Goal: Understand process/instructions: Learn how to perform a task or action

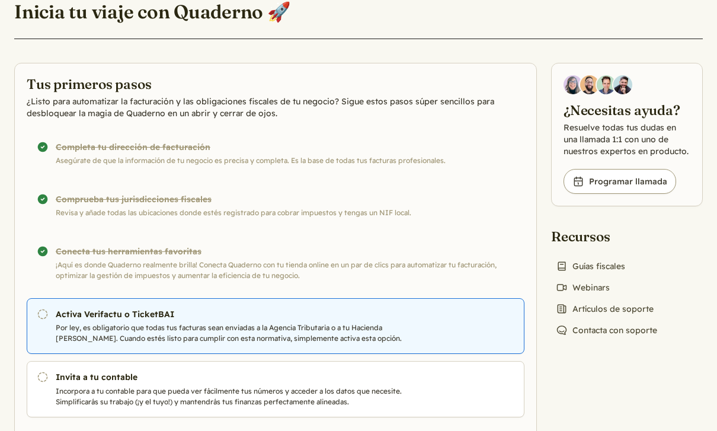
click at [349, 318] on h3 "Activa Verifactu o TicketBAI" at bounding box center [245, 314] width 379 height 12
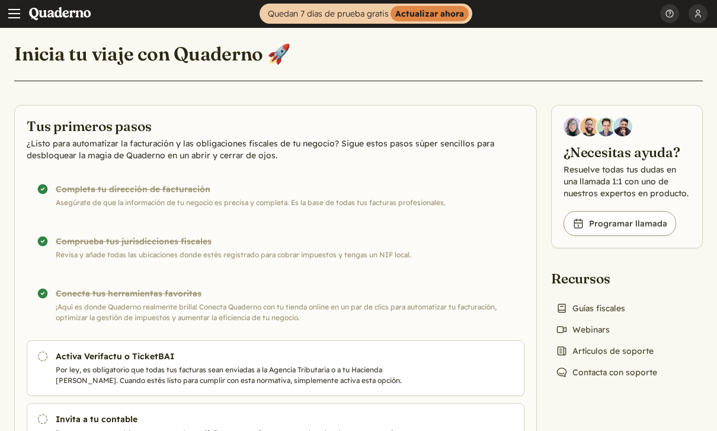
scroll to position [38, 0]
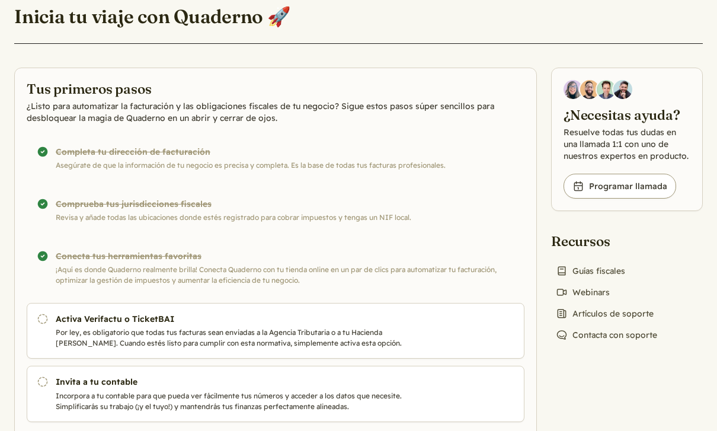
click at [88, 210] on div "¡Completado! Comprueba tus jurisdicciones fiscales Revisa y añade todas las ubi…" at bounding box center [276, 210] width 498 height 45
click at [64, 201] on div "¡Completado! Comprueba tus jurisdicciones fiscales Revisa y añade todas las ubi…" at bounding box center [276, 210] width 498 height 45
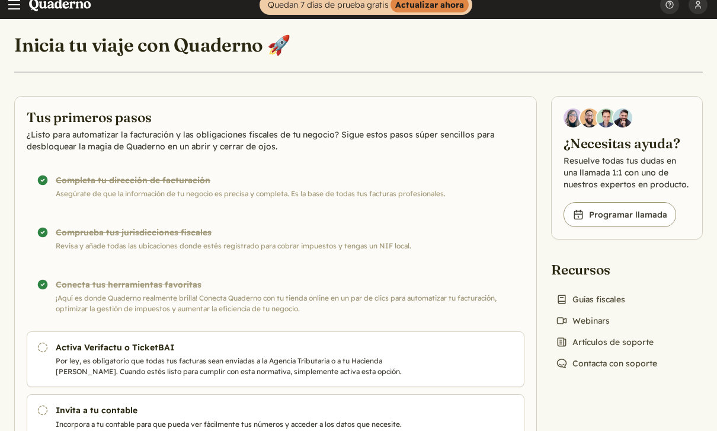
scroll to position [0, 0]
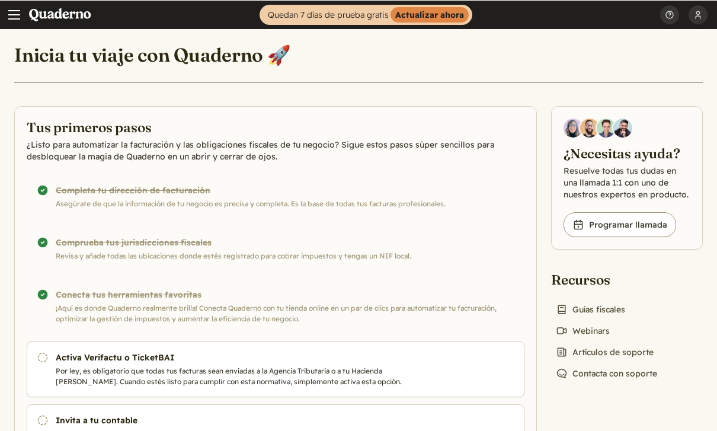
click at [10, 11] on span "Main menu" at bounding box center [14, 14] width 12 height 12
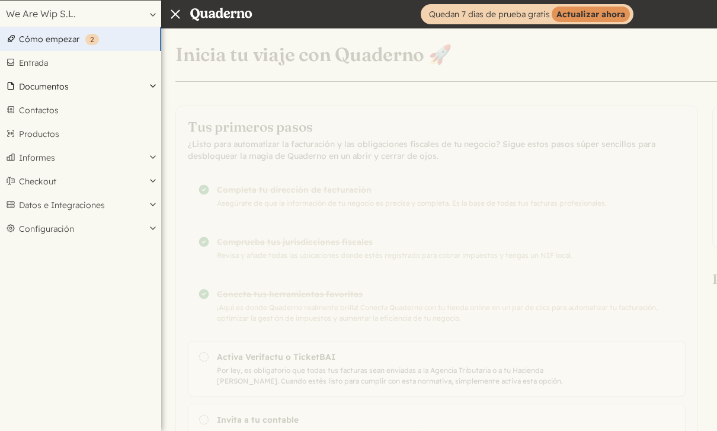
click at [21, 90] on button "Documentos" at bounding box center [80, 87] width 161 height 24
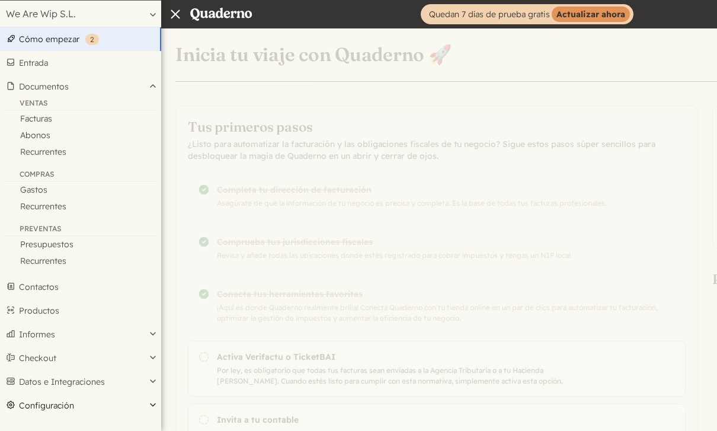
click at [27, 407] on button "Configuración" at bounding box center [80, 406] width 161 height 24
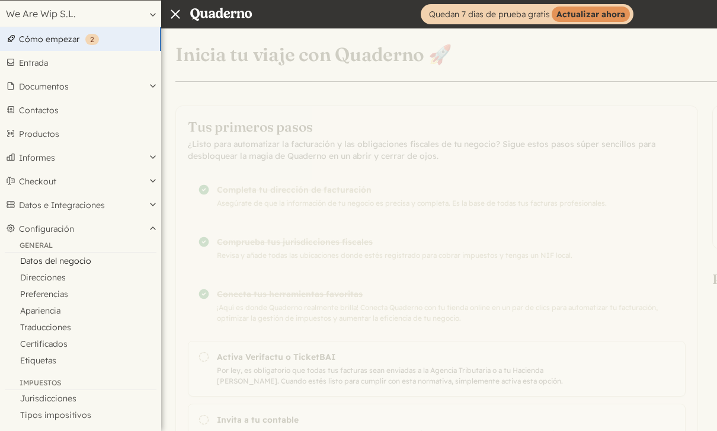
click at [25, 259] on link "Datos del negocio" at bounding box center [80, 261] width 161 height 17
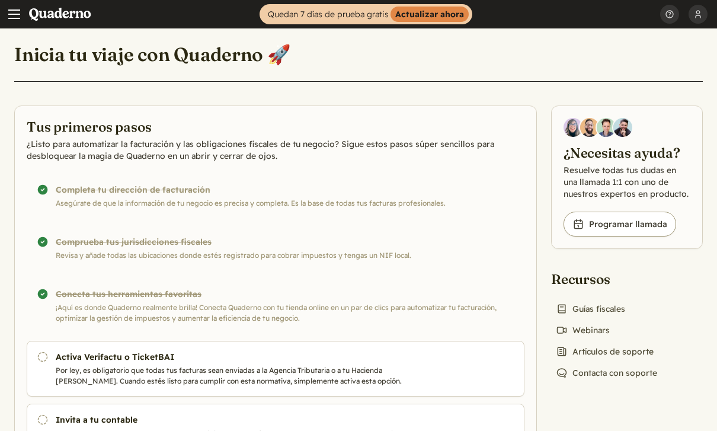
click at [10, 19] on span "Main menu" at bounding box center [14, 14] width 12 height 12
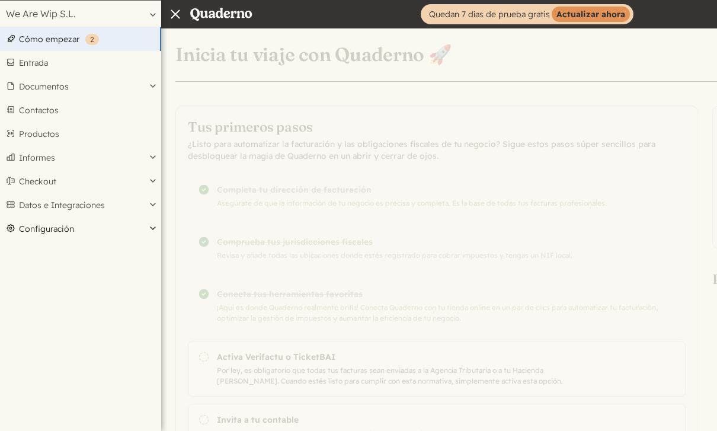
click at [18, 225] on button "Configuración" at bounding box center [80, 229] width 161 height 24
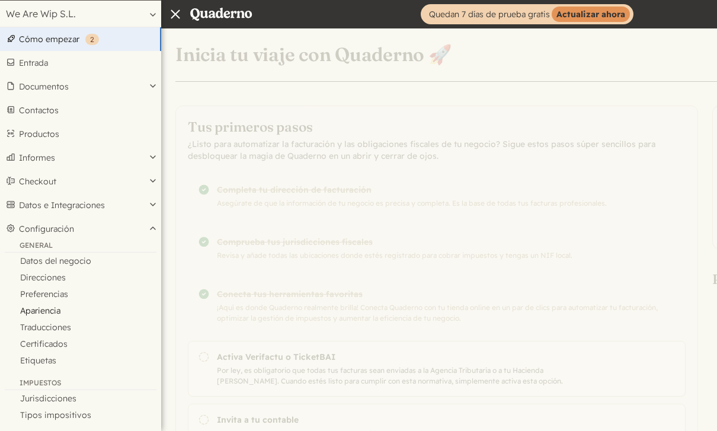
click at [29, 310] on link "Apariencia" at bounding box center [80, 310] width 161 height 17
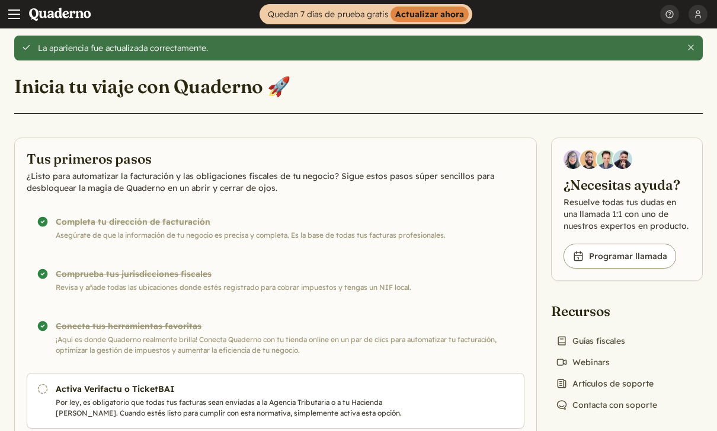
click at [15, 16] on span "Main menu" at bounding box center [14, 14] width 12 height 12
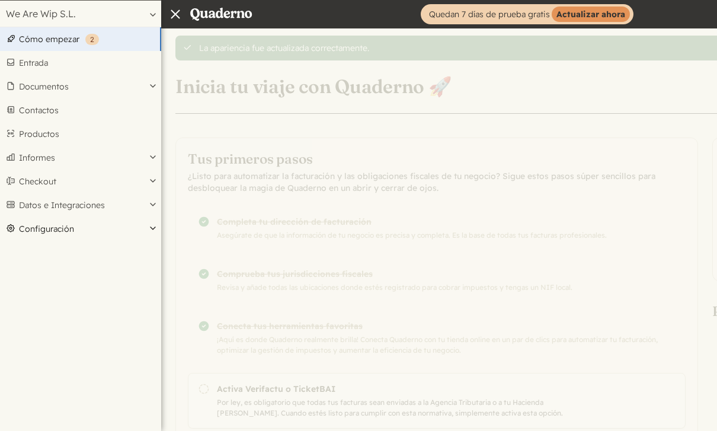
click at [15, 227] on button "Configuración" at bounding box center [80, 229] width 161 height 24
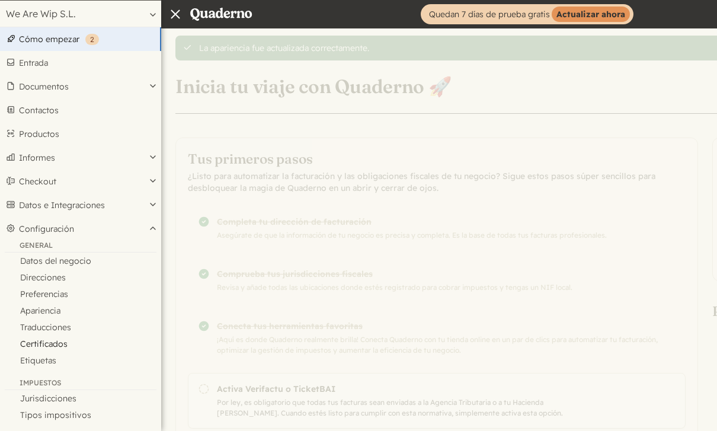
click at [35, 345] on link "Certificados" at bounding box center [80, 344] width 161 height 17
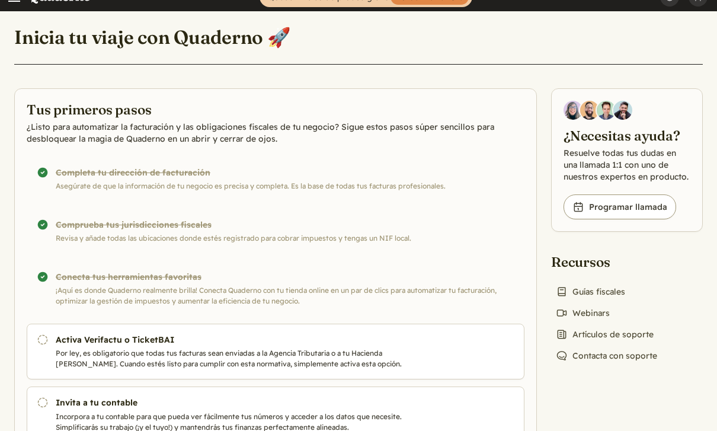
scroll to position [33, 0]
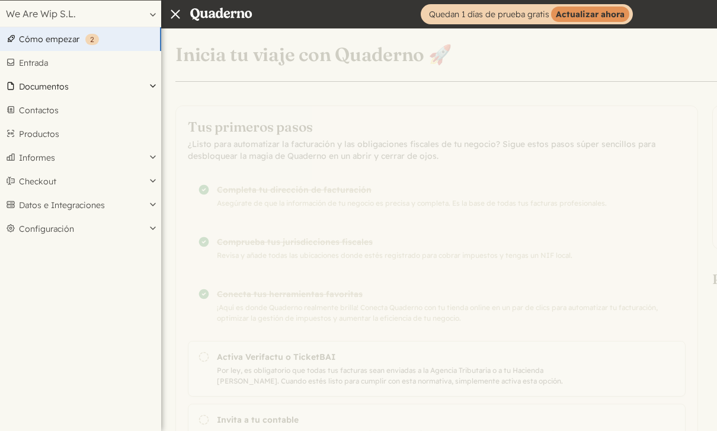
click at [20, 91] on button "Documentos" at bounding box center [80, 87] width 161 height 24
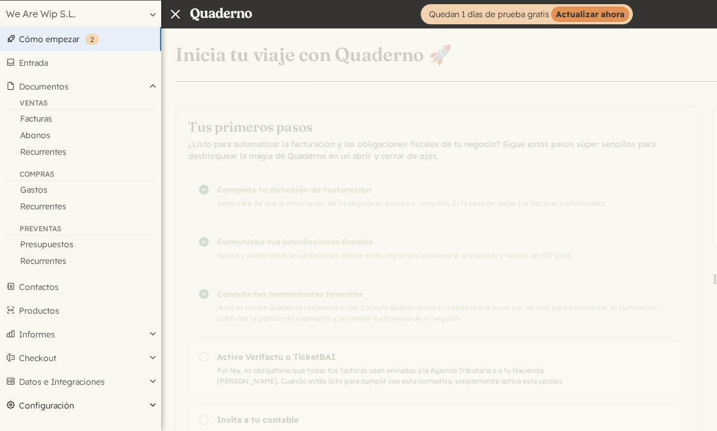
click at [55, 406] on button "Configuración" at bounding box center [80, 406] width 161 height 24
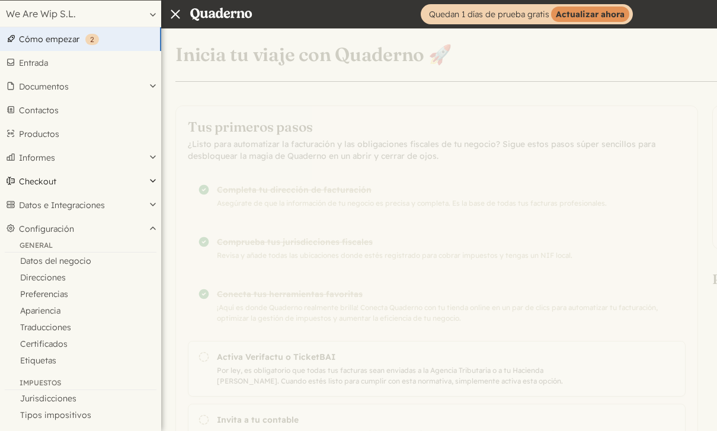
click at [16, 184] on button "Checkout" at bounding box center [80, 182] width 161 height 24
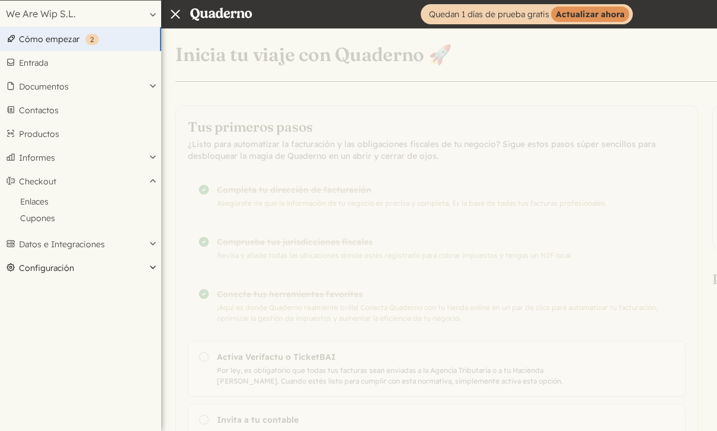
click at [31, 276] on button "Configuración" at bounding box center [80, 268] width 161 height 24
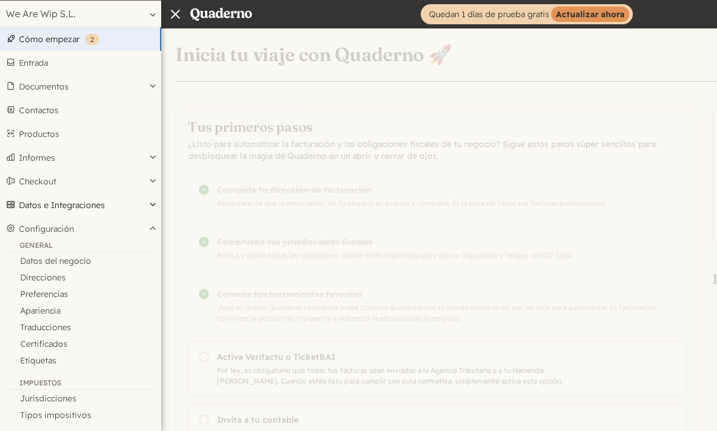
click at [20, 206] on button "Datos e Integraciones" at bounding box center [80, 205] width 161 height 24
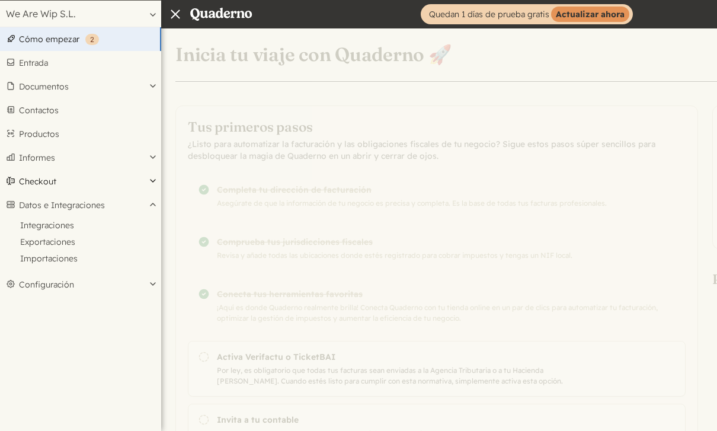
click at [17, 181] on button "Checkout" at bounding box center [80, 182] width 161 height 24
click at [26, 268] on button "Configuración" at bounding box center [80, 268] width 161 height 24
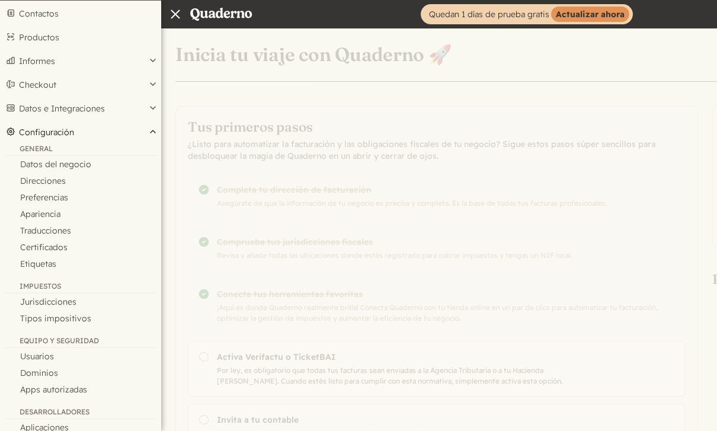
scroll to position [96, 0]
click at [36, 265] on link "Etiquetas" at bounding box center [80, 264] width 161 height 17
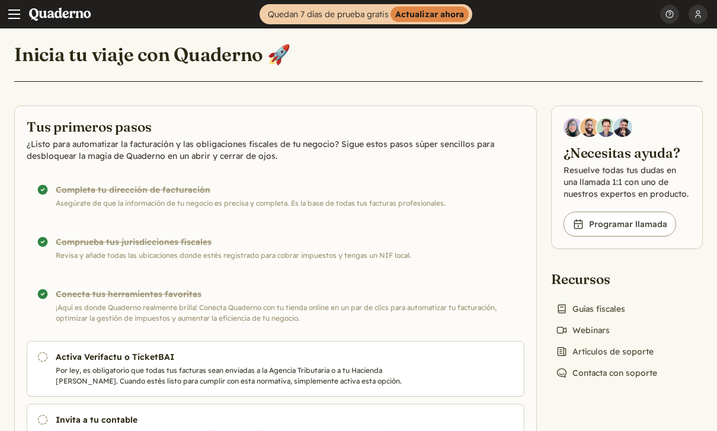
scroll to position [38, 0]
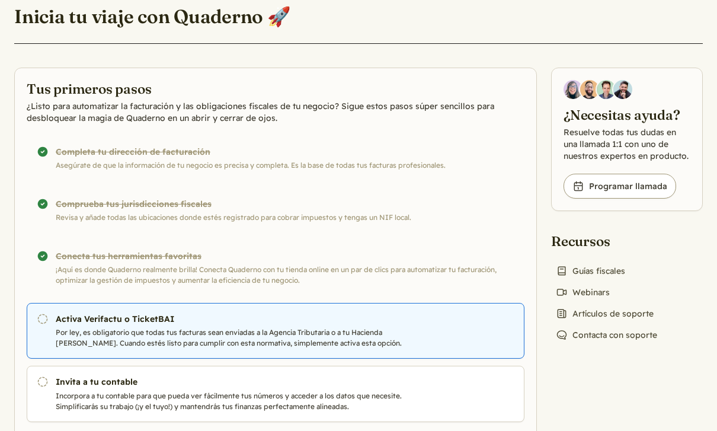
click at [76, 330] on p "Por ley, es obligatorio que todas tus facturas sean enviadas a la Agencia Tribu…" at bounding box center [245, 337] width 379 height 21
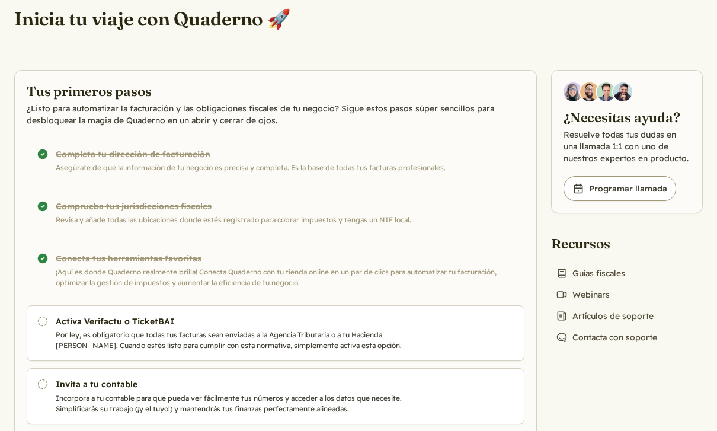
scroll to position [70, 0]
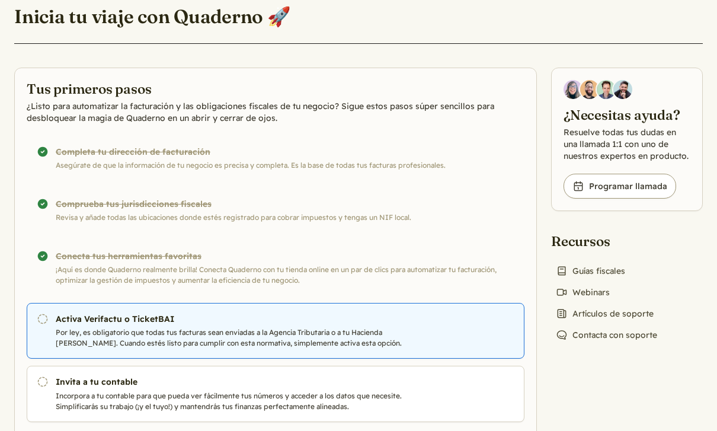
click at [85, 321] on h3 "Activa Verifactu o TicketBAI" at bounding box center [245, 319] width 379 height 12
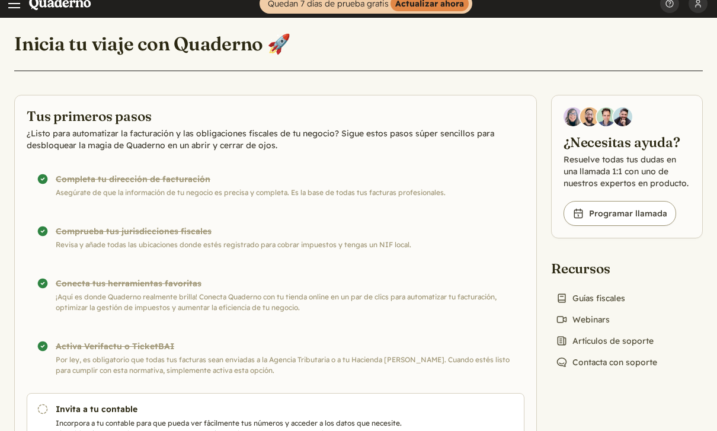
scroll to position [38, 0]
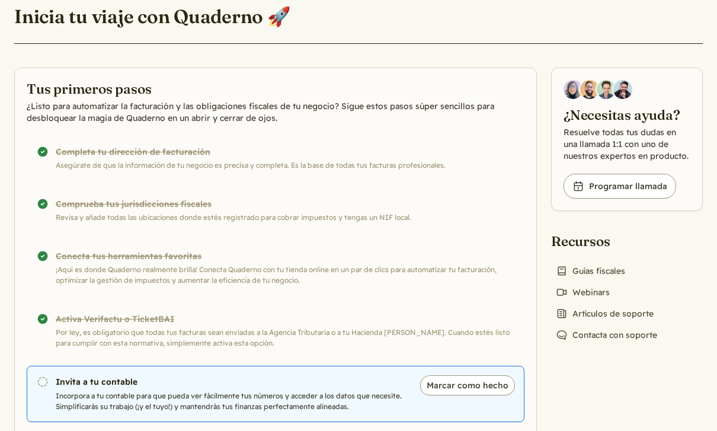
click at [95, 391] on p "Incorpora a tu contable para que pueda ver fácilmente tus números y acceder a l…" at bounding box center [245, 401] width 379 height 21
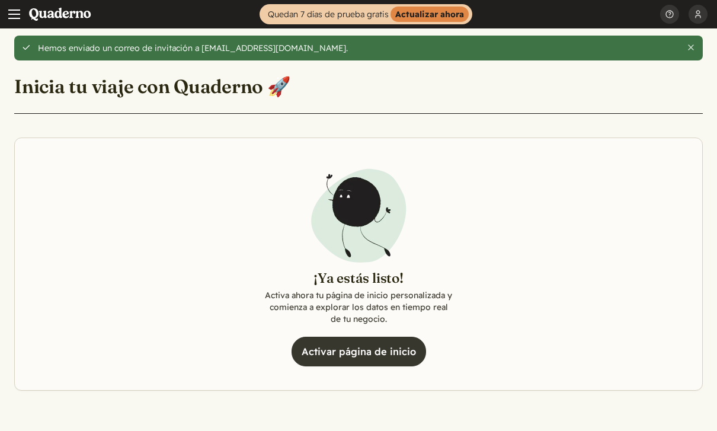
click at [381, 352] on link "Activar página de inicio" at bounding box center [359, 352] width 135 height 30
